Goal: Transaction & Acquisition: Purchase product/service

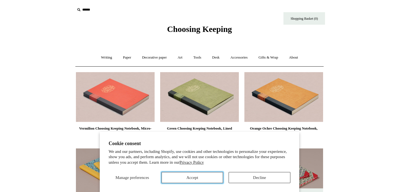
click at [184, 172] on button "Accept" at bounding box center [193, 177] width 62 height 11
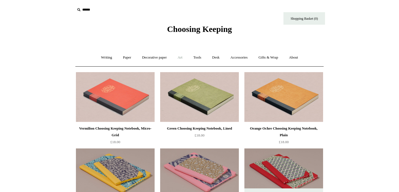
click at [181, 57] on link "Art +" at bounding box center [180, 57] width 15 height 15
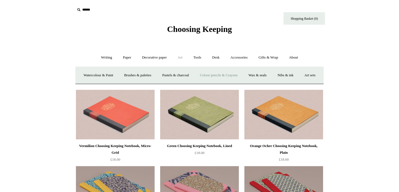
click at [219, 77] on link "Colour pencils & Crayons" at bounding box center [219, 75] width 48 height 15
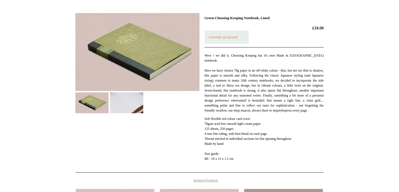
scroll to position [74, 0]
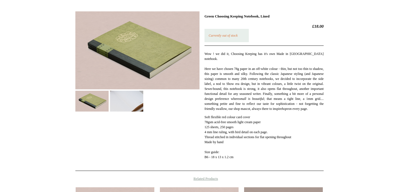
click at [120, 103] on img at bounding box center [126, 101] width 33 height 21
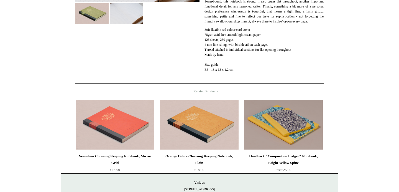
scroll to position [165, 0]
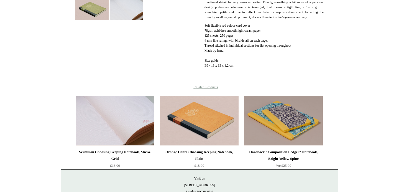
click at [117, 128] on img at bounding box center [115, 121] width 79 height 50
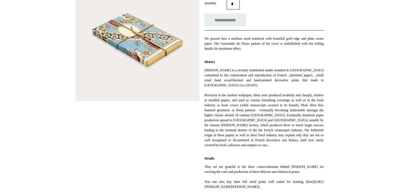
scroll to position [104, 0]
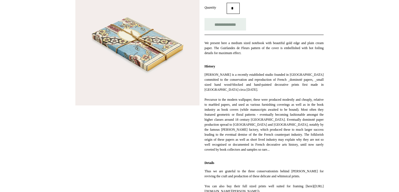
click at [162, 67] on img at bounding box center [137, 43] width 124 height 124
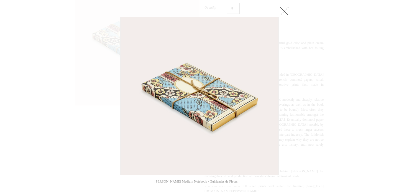
click at [286, 12] on link at bounding box center [284, 11] width 11 height 11
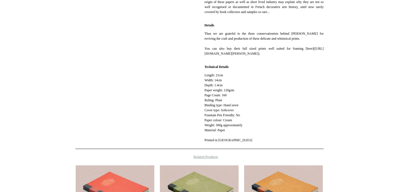
scroll to position [243, 0]
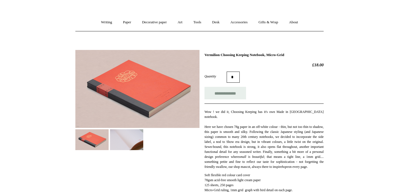
scroll to position [36, 0]
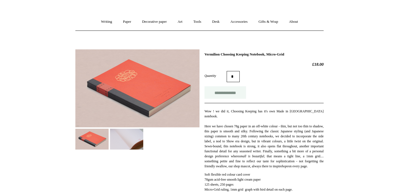
click at [231, 91] on input "**********" at bounding box center [226, 92] width 42 height 12
type input "**********"
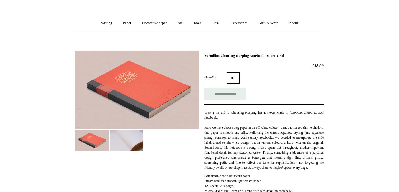
scroll to position [34, 0]
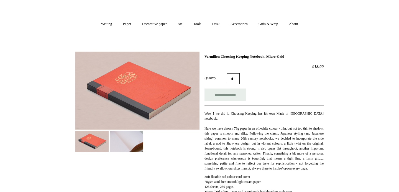
click at [120, 142] on img at bounding box center [126, 141] width 33 height 21
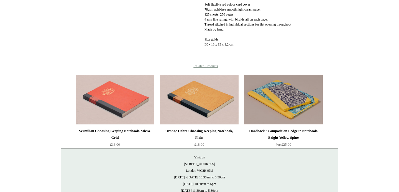
scroll to position [188, 0]
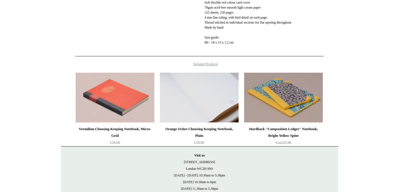
click at [199, 95] on img at bounding box center [199, 98] width 79 height 50
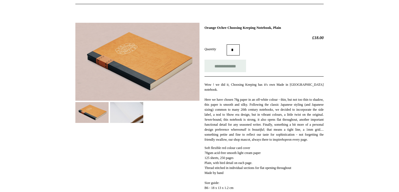
scroll to position [64, 0]
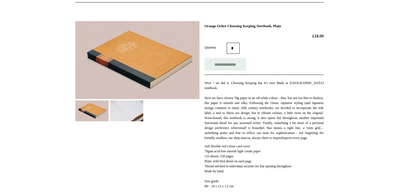
click at [138, 112] on img at bounding box center [126, 110] width 33 height 21
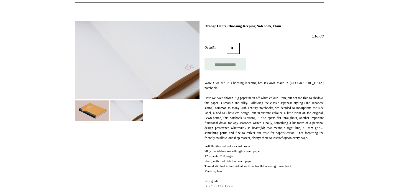
click at [98, 117] on img at bounding box center [91, 110] width 33 height 21
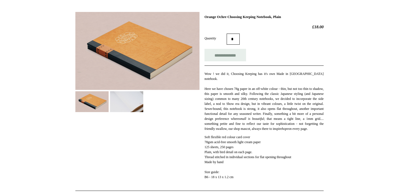
scroll to position [0, 0]
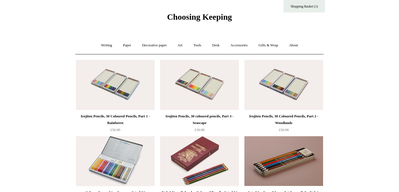
scroll to position [12, 0]
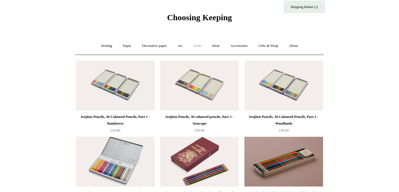
click at [198, 45] on link "Tools +" at bounding box center [198, 46] width 18 height 15
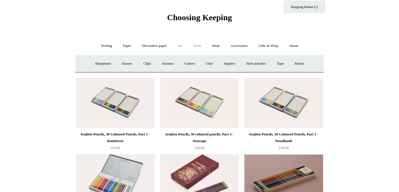
click at [181, 45] on link "Art +" at bounding box center [180, 46] width 15 height 15
click at [299, 71] on link "Art sets" at bounding box center [309, 63] width 21 height 15
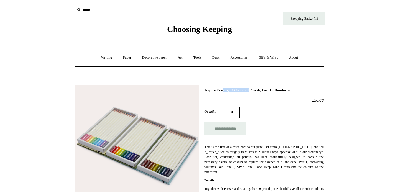
drag, startPoint x: 205, startPoint y: 90, endPoint x: 234, endPoint y: 89, distance: 29.1
click at [234, 89] on h1 "Irojiten Pencils, 30 Coloured Pencils, Part 1 - Rainforest" at bounding box center [264, 90] width 119 height 4
copy h1 "Irojiten Pencils,"
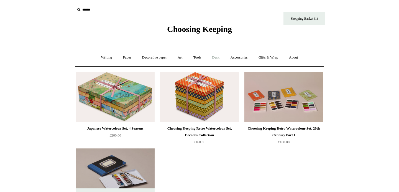
click at [219, 59] on link "Desk +" at bounding box center [215, 57] width 17 height 15
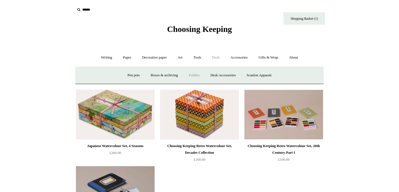
click at [194, 75] on link "Folders" at bounding box center [194, 75] width 21 height 15
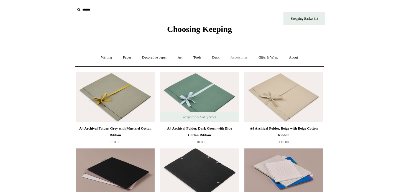
click at [240, 56] on link "Accessories +" at bounding box center [239, 57] width 27 height 15
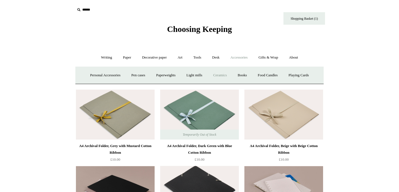
click at [223, 75] on link "Ceramics +" at bounding box center [220, 75] width 24 height 15
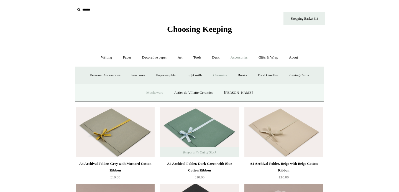
click at [161, 94] on link "Mochaware" at bounding box center [154, 92] width 27 height 15
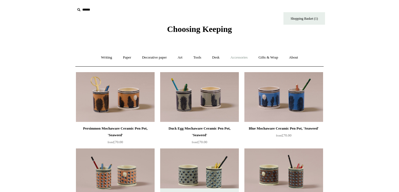
click at [240, 56] on link "Accessories +" at bounding box center [239, 57] width 27 height 15
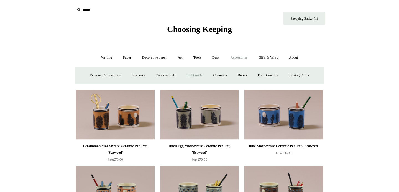
click at [200, 72] on link "Light mills" at bounding box center [195, 75] width 26 height 15
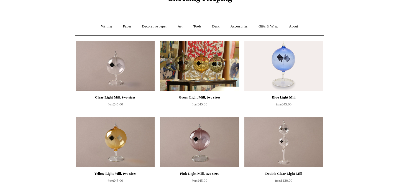
scroll to position [41, 0]
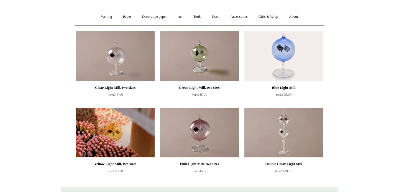
click at [122, 134] on img at bounding box center [115, 133] width 79 height 50
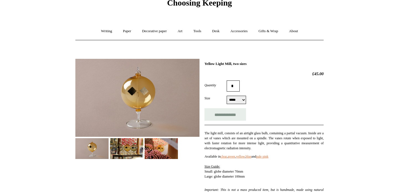
scroll to position [27, 0]
click at [118, 151] on img at bounding box center [126, 148] width 33 height 21
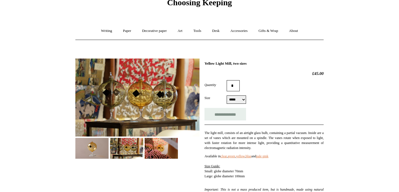
click at [161, 146] on img at bounding box center [161, 148] width 33 height 21
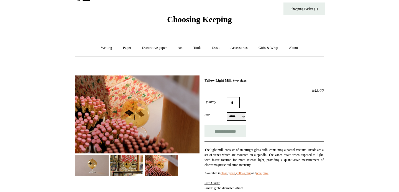
scroll to position [0, 0]
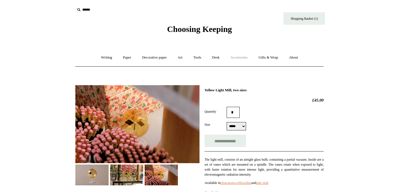
click at [240, 59] on link "Accessories +" at bounding box center [239, 57] width 27 height 15
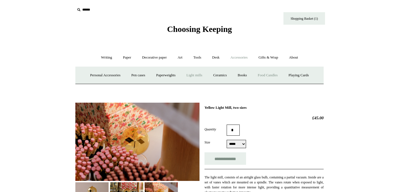
click at [268, 75] on link "Food Candles" at bounding box center [268, 75] width 30 height 15
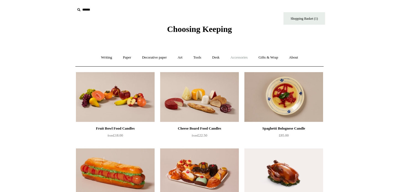
click at [243, 58] on link "Accessories +" at bounding box center [239, 57] width 27 height 15
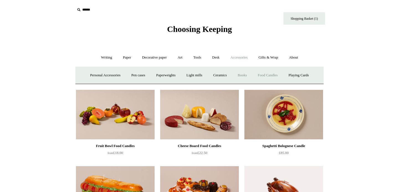
click at [247, 74] on link "Books" at bounding box center [242, 75] width 19 height 15
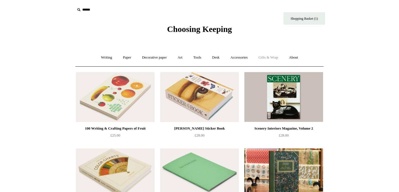
click at [270, 58] on link "Gifts & Wrap +" at bounding box center [269, 57] width 30 height 15
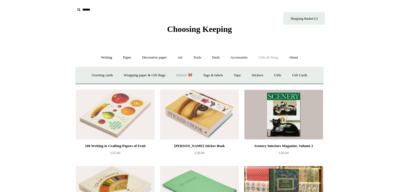
click at [185, 75] on link "Ribbon 🎀" at bounding box center [184, 75] width 26 height 15
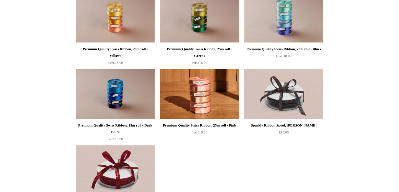
scroll to position [537, 0]
click at [279, 37] on img at bounding box center [284, 18] width 79 height 50
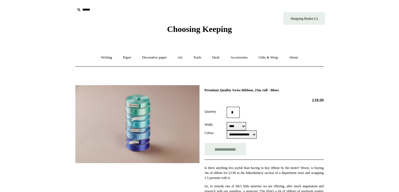
select select "**********"
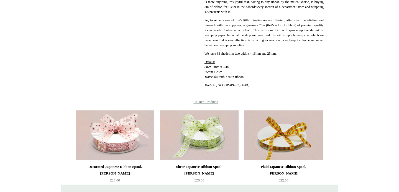
scroll to position [167, 0]
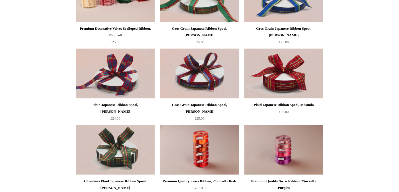
scroll to position [326, 0]
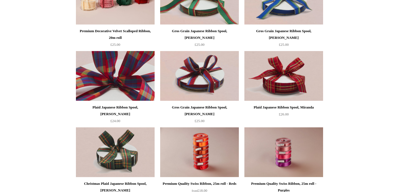
click at [131, 89] on img at bounding box center [115, 76] width 79 height 50
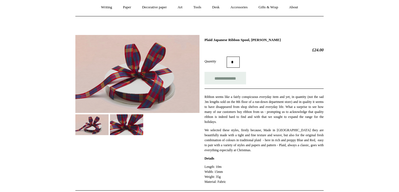
scroll to position [52, 0]
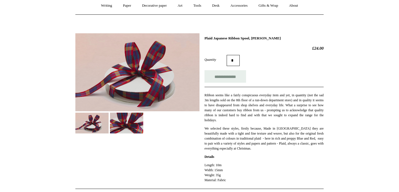
click at [129, 123] on img at bounding box center [126, 123] width 33 height 21
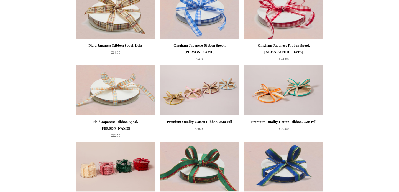
scroll to position [159, 0]
click at [204, 103] on img at bounding box center [199, 91] width 79 height 50
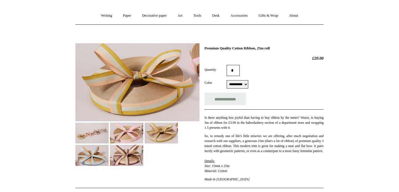
scroll to position [46, 0]
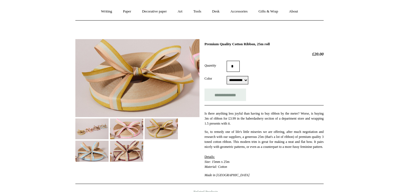
click at [169, 129] on img at bounding box center [161, 128] width 33 height 21
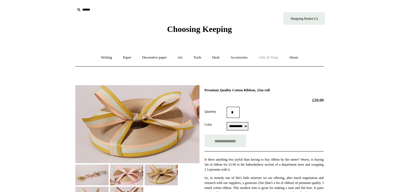
click at [275, 57] on link "Gifts & Wrap +" at bounding box center [269, 57] width 30 height 15
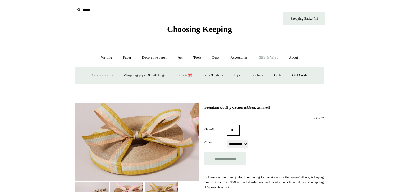
click at [106, 75] on link "Greeting cards +" at bounding box center [102, 75] width 31 height 15
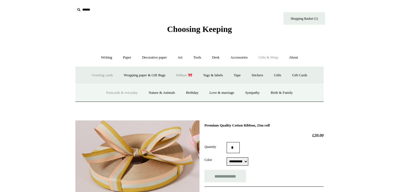
click at [117, 93] on link "Postcards & everyday" at bounding box center [122, 92] width 42 height 15
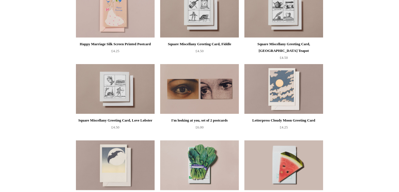
scroll to position [312, 0]
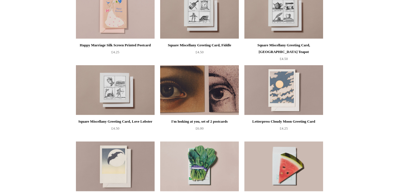
click at [191, 95] on img at bounding box center [199, 90] width 79 height 50
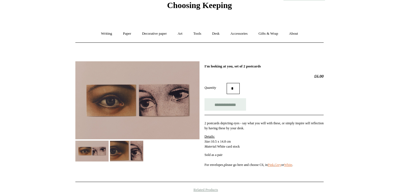
scroll to position [25, 0]
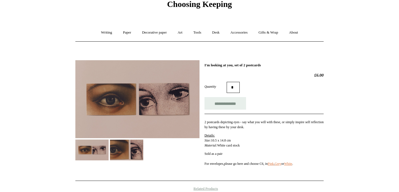
click at [134, 142] on img at bounding box center [126, 149] width 33 height 21
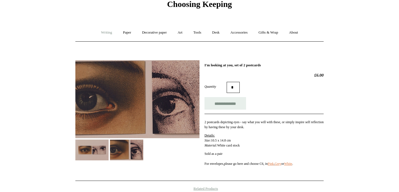
click at [105, 33] on link "Writing +" at bounding box center [106, 32] width 21 height 15
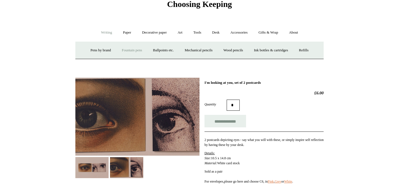
click at [126, 50] on link "Fountain pens +" at bounding box center [132, 50] width 30 height 15
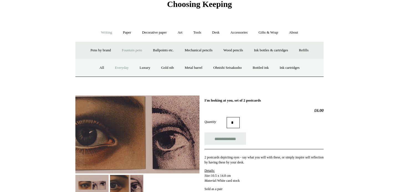
click at [117, 68] on link "Everyday" at bounding box center [122, 67] width 24 height 15
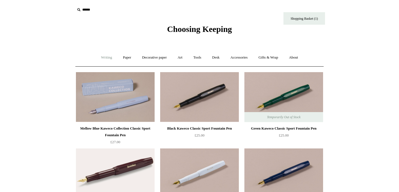
click at [107, 58] on link "Writing +" at bounding box center [106, 57] width 21 height 15
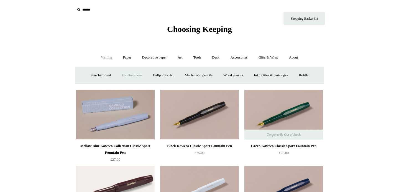
click at [130, 77] on link "Fountain pens +" at bounding box center [132, 75] width 30 height 15
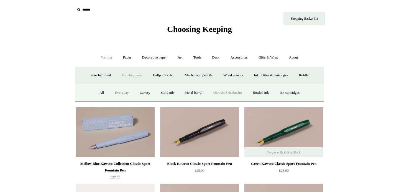
click at [219, 92] on link "Ohnishi Seisakusho" at bounding box center [228, 92] width 39 height 15
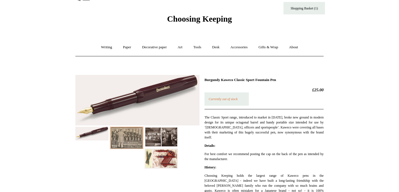
scroll to position [11, 0]
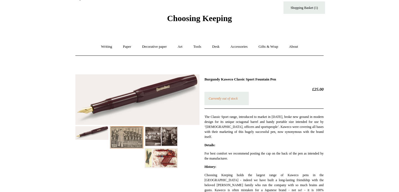
click at [133, 136] on img at bounding box center [126, 137] width 33 height 22
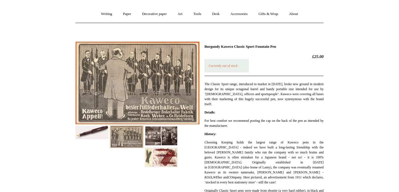
scroll to position [45, 0]
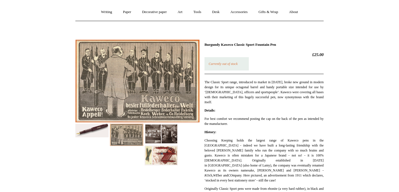
click at [158, 137] on img at bounding box center [161, 134] width 33 height 20
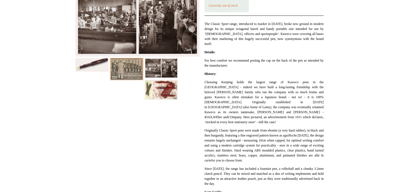
scroll to position [0, 0]
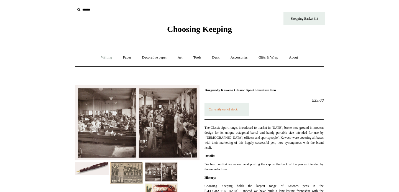
click at [99, 55] on link "Writing +" at bounding box center [106, 57] width 21 height 15
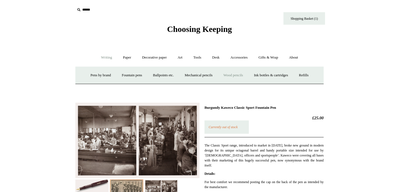
click at [233, 76] on link "Wood pencils +" at bounding box center [234, 75] width 30 height 15
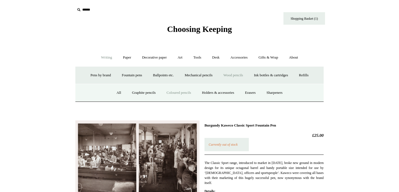
click at [181, 91] on link "Coloured pencils" at bounding box center [179, 92] width 34 height 15
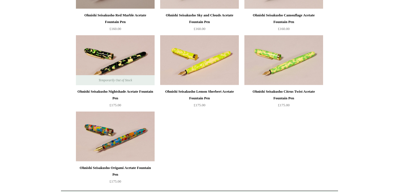
scroll to position [190, 0]
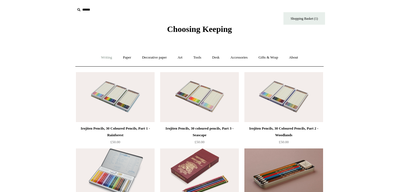
click at [108, 57] on link "Writing +" at bounding box center [106, 57] width 21 height 15
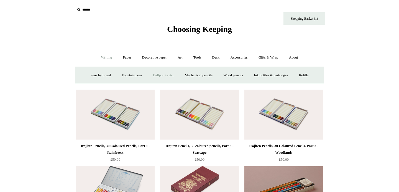
click at [160, 75] on link "Ballpoints etc. +" at bounding box center [163, 75] width 31 height 15
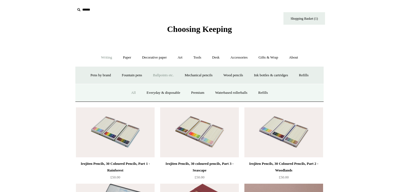
click at [129, 91] on link "All" at bounding box center [133, 92] width 15 height 15
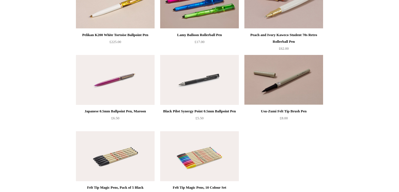
scroll to position [1619, 0]
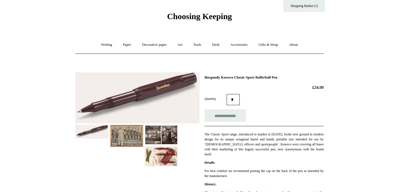
scroll to position [13, 0]
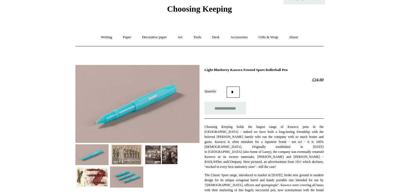
scroll to position [21, 0]
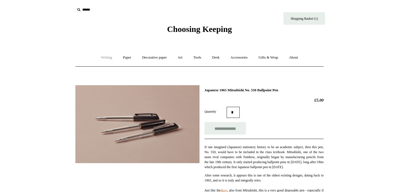
click at [100, 59] on link "Writing +" at bounding box center [106, 57] width 21 height 15
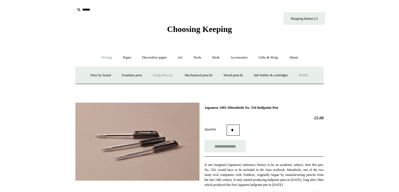
click at [308, 73] on link "Refills +" at bounding box center [304, 75] width 20 height 15
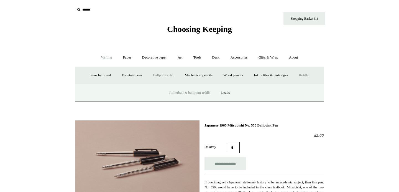
click at [181, 95] on link "Rollerball & ballpoint refills" at bounding box center [189, 92] width 51 height 15
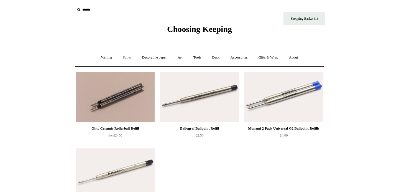
click at [122, 57] on link "Paper +" at bounding box center [127, 57] width 18 height 15
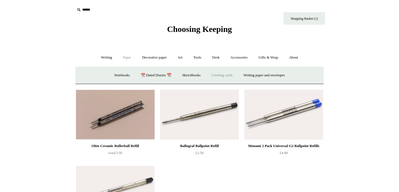
click at [218, 76] on link "Greeting cards +" at bounding box center [222, 75] width 31 height 15
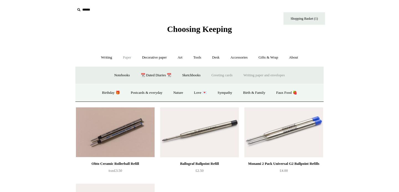
click at [251, 75] on link "Writing paper and envelopes +" at bounding box center [264, 75] width 51 height 15
click at [218, 93] on link "Notecard sets" at bounding box center [221, 92] width 29 height 15
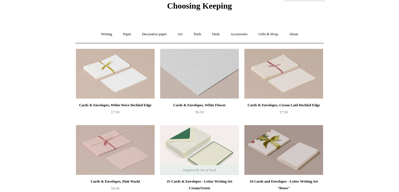
scroll to position [24, 0]
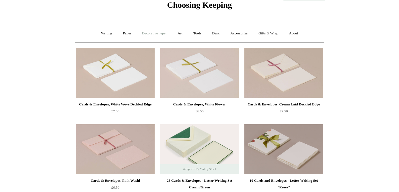
click at [155, 35] on link "Decorative paper +" at bounding box center [154, 33] width 35 height 15
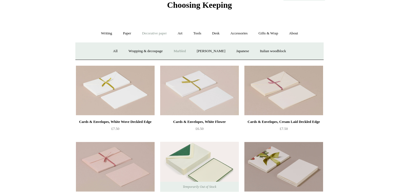
click at [179, 50] on link "Marbled" at bounding box center [180, 51] width 22 height 15
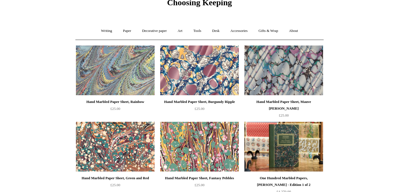
scroll to position [24, 0]
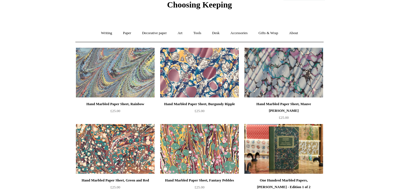
click at [186, 88] on img at bounding box center [199, 73] width 79 height 50
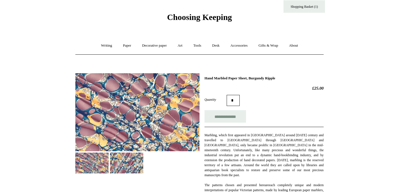
scroll to position [21, 0]
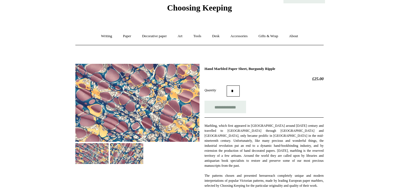
click at [125, 154] on img at bounding box center [126, 153] width 33 height 21
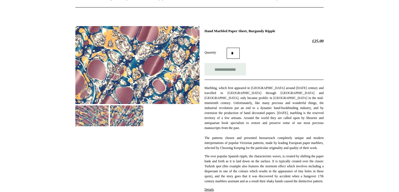
scroll to position [0, 0]
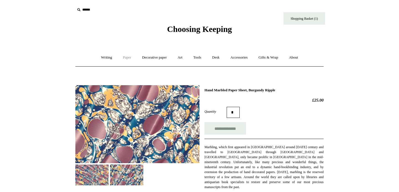
click at [121, 57] on link "Paper +" at bounding box center [127, 57] width 18 height 15
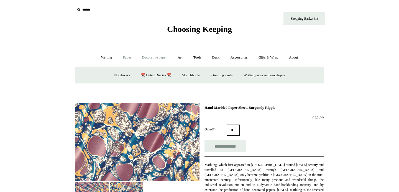
click at [153, 54] on link "Decorative paper +" at bounding box center [154, 57] width 35 height 15
click at [149, 77] on link "Wrapping & decoupage" at bounding box center [146, 75] width 44 height 15
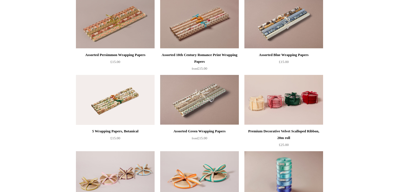
scroll to position [379, 0]
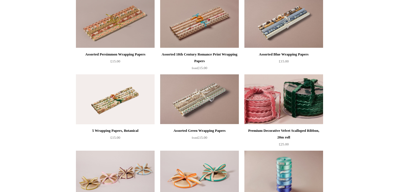
click at [299, 106] on img at bounding box center [284, 99] width 79 height 50
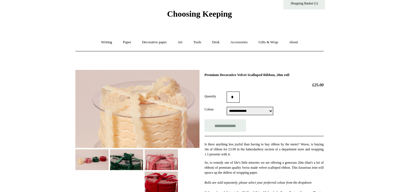
scroll to position [21, 0]
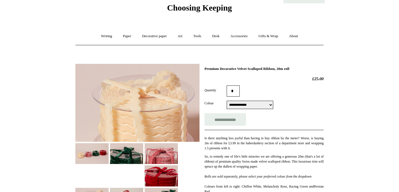
click at [273, 106] on select "**********" at bounding box center [250, 105] width 47 height 8
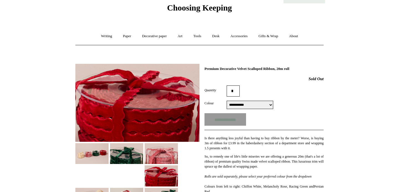
click at [271, 105] on select "**********" at bounding box center [250, 105] width 47 height 8
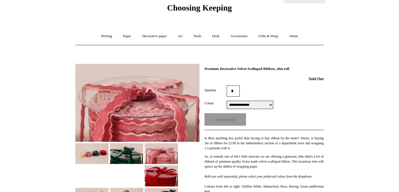
click at [270, 106] on select "**********" at bounding box center [250, 105] width 47 height 8
select select "**********"
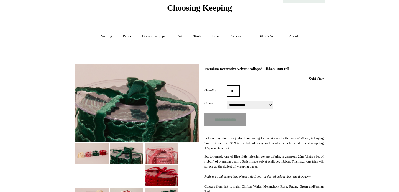
click at [262, 105] on select "**********" at bounding box center [250, 105] width 47 height 8
click at [94, 162] on img at bounding box center [91, 153] width 33 height 21
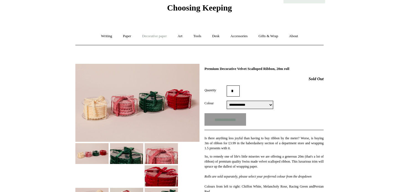
click at [155, 36] on link "Decorative paper +" at bounding box center [154, 36] width 35 height 15
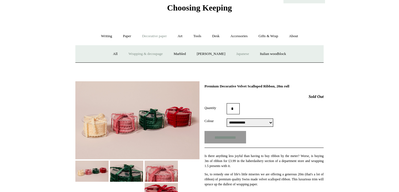
click at [241, 53] on link "Japanese" at bounding box center [242, 54] width 23 height 15
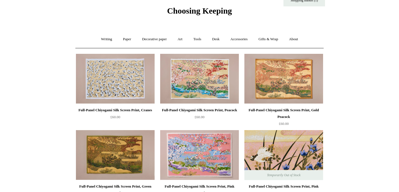
scroll to position [19, 0]
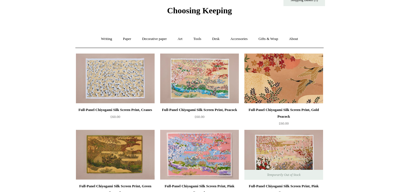
click at [277, 87] on img at bounding box center [284, 79] width 79 height 50
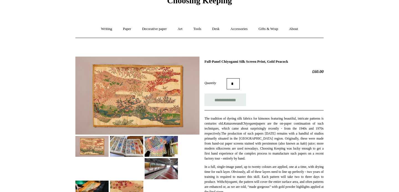
scroll to position [31, 0]
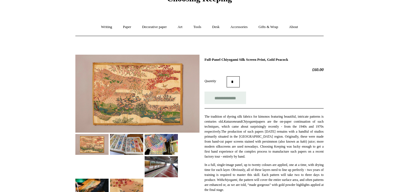
click at [126, 141] on img at bounding box center [126, 144] width 33 height 21
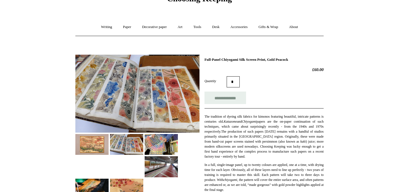
click at [150, 143] on img at bounding box center [161, 144] width 33 height 21
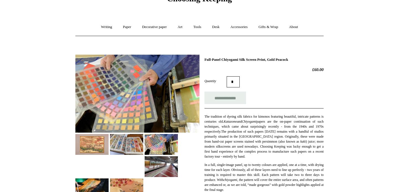
click at [150, 165] on img at bounding box center [161, 166] width 33 height 21
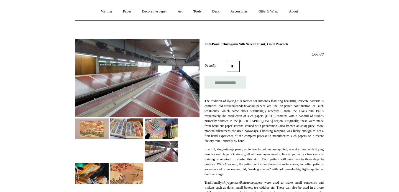
scroll to position [49, 0]
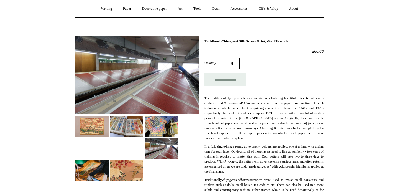
click at [126, 176] on img at bounding box center [126, 170] width 33 height 21
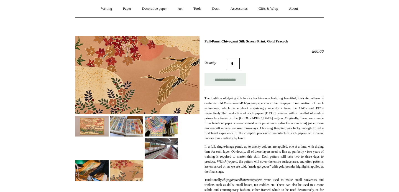
click at [88, 170] on img at bounding box center [91, 170] width 33 height 21
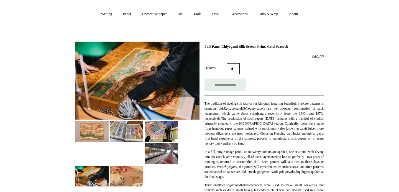
scroll to position [0, 0]
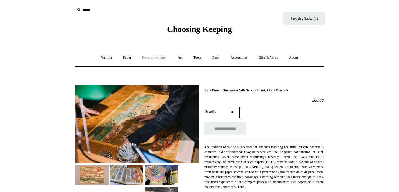
click at [156, 57] on link "Decorative paper +" at bounding box center [154, 57] width 35 height 15
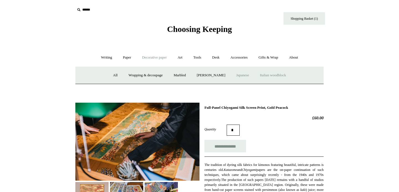
click at [288, 75] on link "Italian woodblock" at bounding box center [273, 75] width 36 height 15
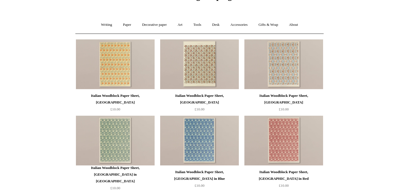
scroll to position [35, 0]
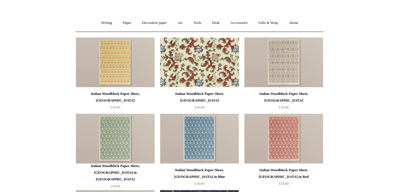
click at [201, 72] on img at bounding box center [199, 62] width 79 height 50
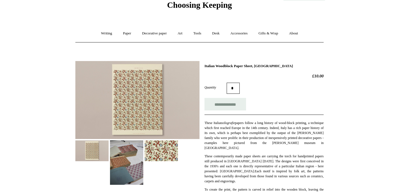
scroll to position [26, 0]
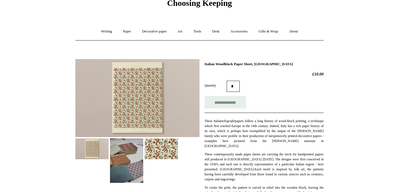
click at [137, 149] on img at bounding box center [126, 160] width 33 height 44
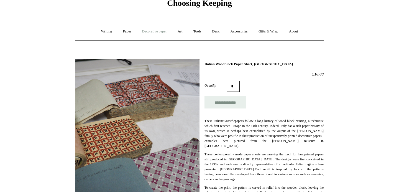
click at [151, 32] on link "Decorative paper +" at bounding box center [154, 31] width 35 height 15
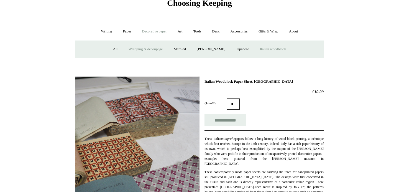
click at [149, 48] on link "Wrapping & decoupage" at bounding box center [146, 49] width 44 height 15
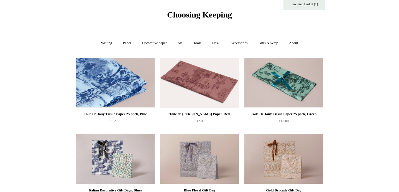
scroll to position [14, 0]
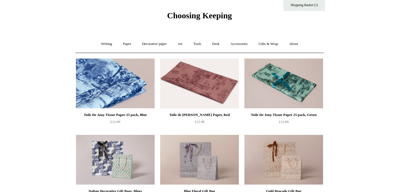
click at [133, 88] on img at bounding box center [115, 84] width 79 height 50
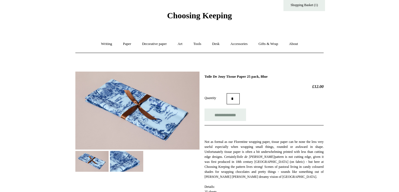
scroll to position [31, 0]
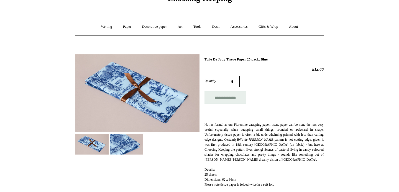
click at [127, 147] on img at bounding box center [126, 144] width 33 height 21
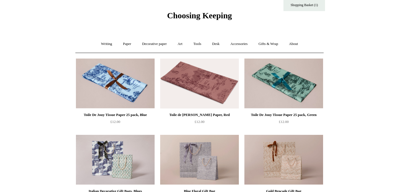
scroll to position [14, 0]
click at [196, 91] on img at bounding box center [199, 84] width 79 height 50
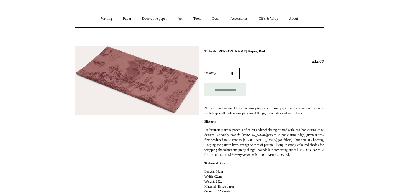
scroll to position [38, 0]
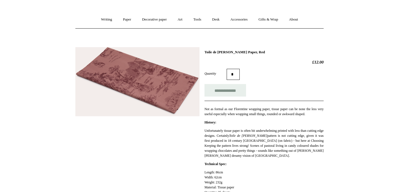
click at [152, 89] on img at bounding box center [137, 81] width 124 height 69
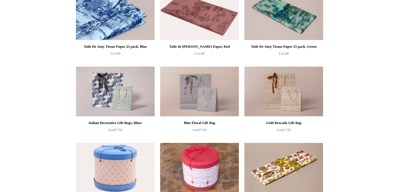
scroll to position [83, 0]
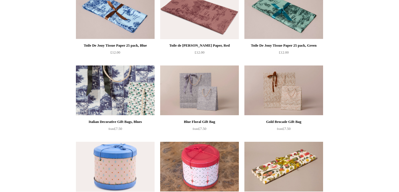
click at [145, 98] on img at bounding box center [115, 90] width 79 height 50
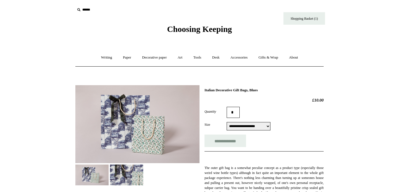
select select "**********"
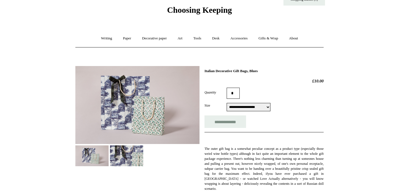
scroll to position [21, 0]
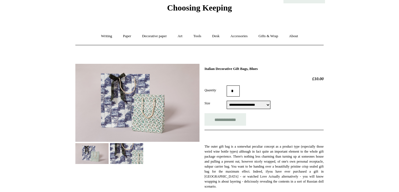
click at [125, 108] on img at bounding box center [137, 103] width 124 height 78
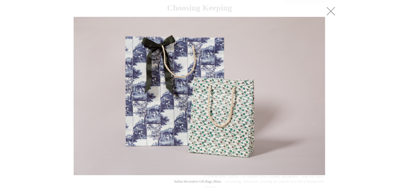
click at [328, 12] on link at bounding box center [331, 11] width 11 height 11
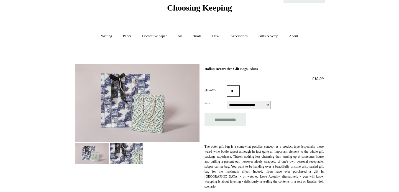
click at [258, 107] on select "**********" at bounding box center [249, 105] width 44 height 8
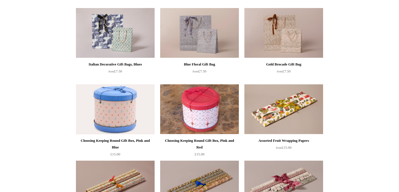
scroll to position [141, 0]
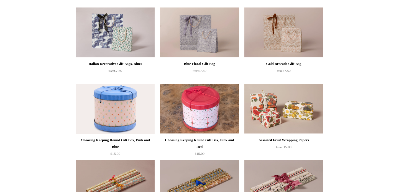
click at [277, 124] on img at bounding box center [284, 109] width 79 height 50
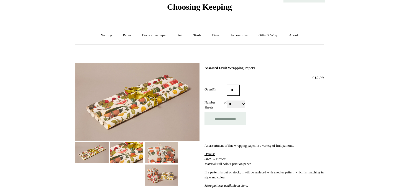
scroll to position [23, 0]
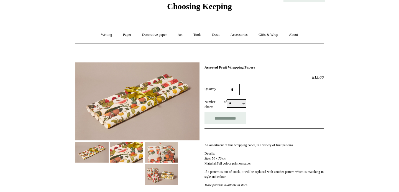
click at [117, 150] on img at bounding box center [126, 152] width 33 height 21
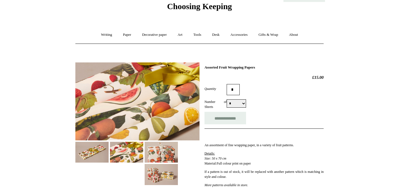
click at [92, 154] on img at bounding box center [91, 152] width 33 height 21
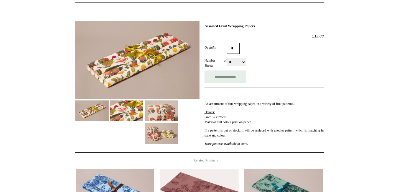
scroll to position [65, 0]
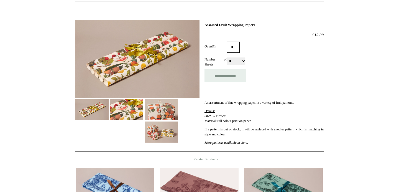
click at [163, 114] on img at bounding box center [161, 109] width 33 height 21
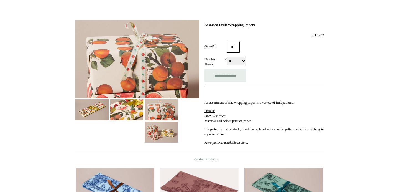
click at [161, 135] on img at bounding box center [161, 131] width 33 height 21
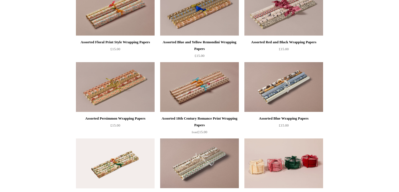
scroll to position [324, 0]
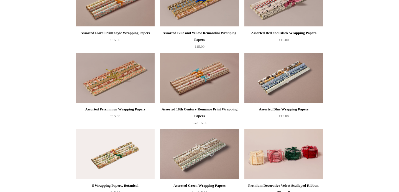
click at [280, 78] on img at bounding box center [284, 78] width 79 height 50
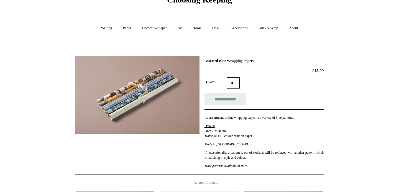
scroll to position [32, 0]
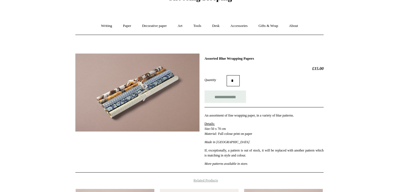
click at [159, 105] on img at bounding box center [137, 93] width 124 height 78
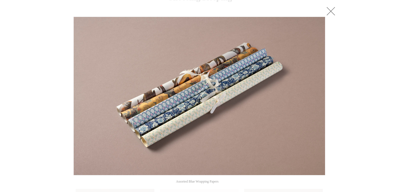
click at [332, 10] on link at bounding box center [331, 11] width 11 height 11
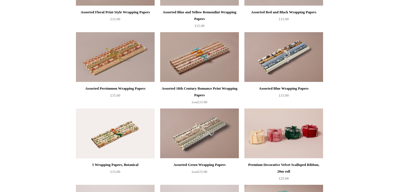
scroll to position [346, 0]
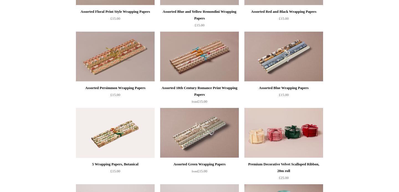
click at [110, 135] on img at bounding box center [115, 133] width 79 height 50
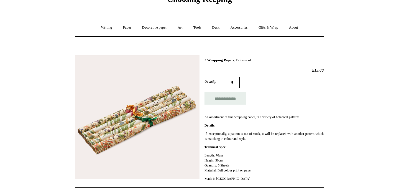
scroll to position [31, 0]
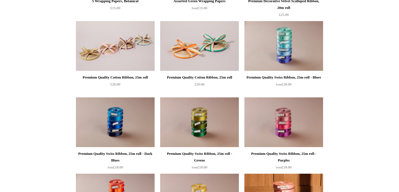
scroll to position [507, 0]
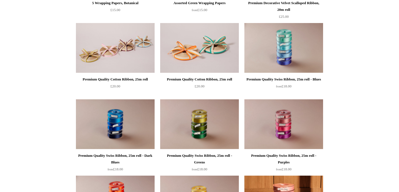
click at [292, 64] on img at bounding box center [284, 48] width 79 height 50
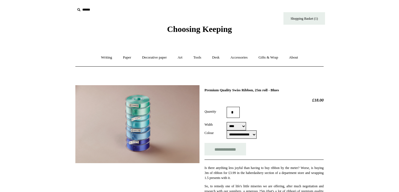
select select "**********"
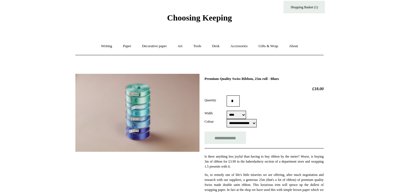
scroll to position [17, 0]
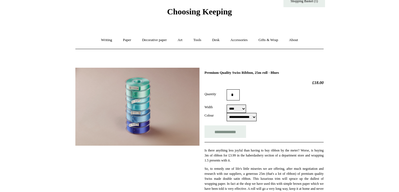
click at [243, 110] on select "**** ****" at bounding box center [236, 109] width 19 height 8
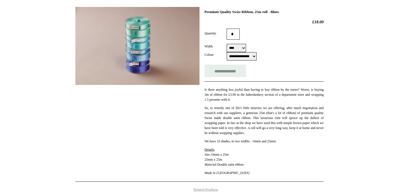
scroll to position [78, 0]
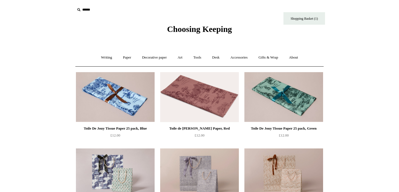
scroll to position [505, 0]
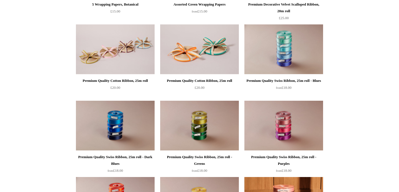
click at [202, 121] on img at bounding box center [199, 126] width 79 height 50
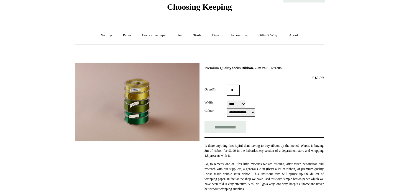
scroll to position [27, 0]
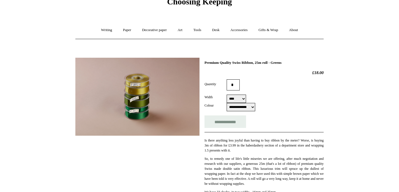
click at [254, 109] on select "**********" at bounding box center [241, 107] width 29 height 8
select select "**********"
click at [157, 97] on img at bounding box center [137, 97] width 124 height 78
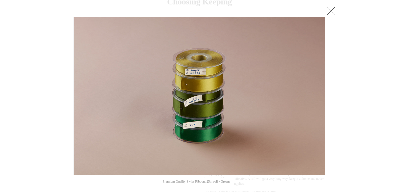
click at [332, 12] on link at bounding box center [331, 11] width 11 height 11
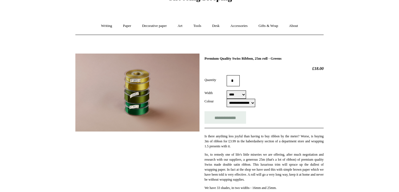
scroll to position [33, 0]
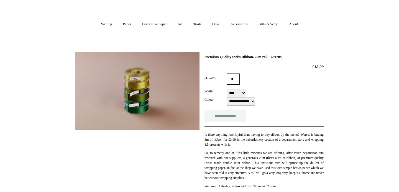
click at [212, 117] on input "**********" at bounding box center [226, 116] width 42 height 12
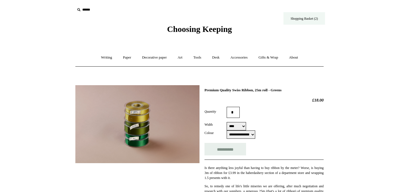
type input "**********"
click at [299, 18] on link "Shopping Basket (2)" at bounding box center [305, 18] width 42 height 12
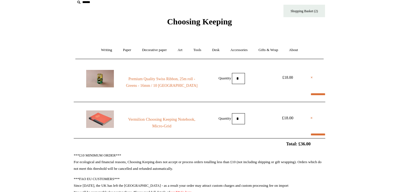
scroll to position [10, 0]
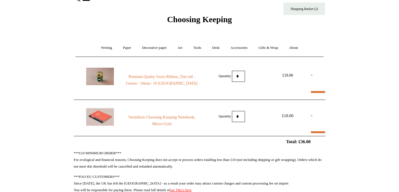
select select "**********"
type input "********"
select select "*******"
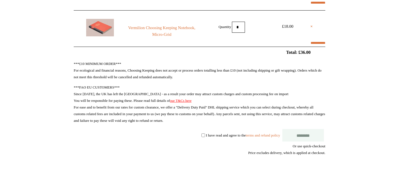
scroll to position [100, 0]
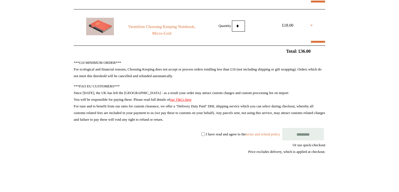
click at [294, 135] on input "********" at bounding box center [304, 134] width 42 height 12
